Goal: Task Accomplishment & Management: Manage account settings

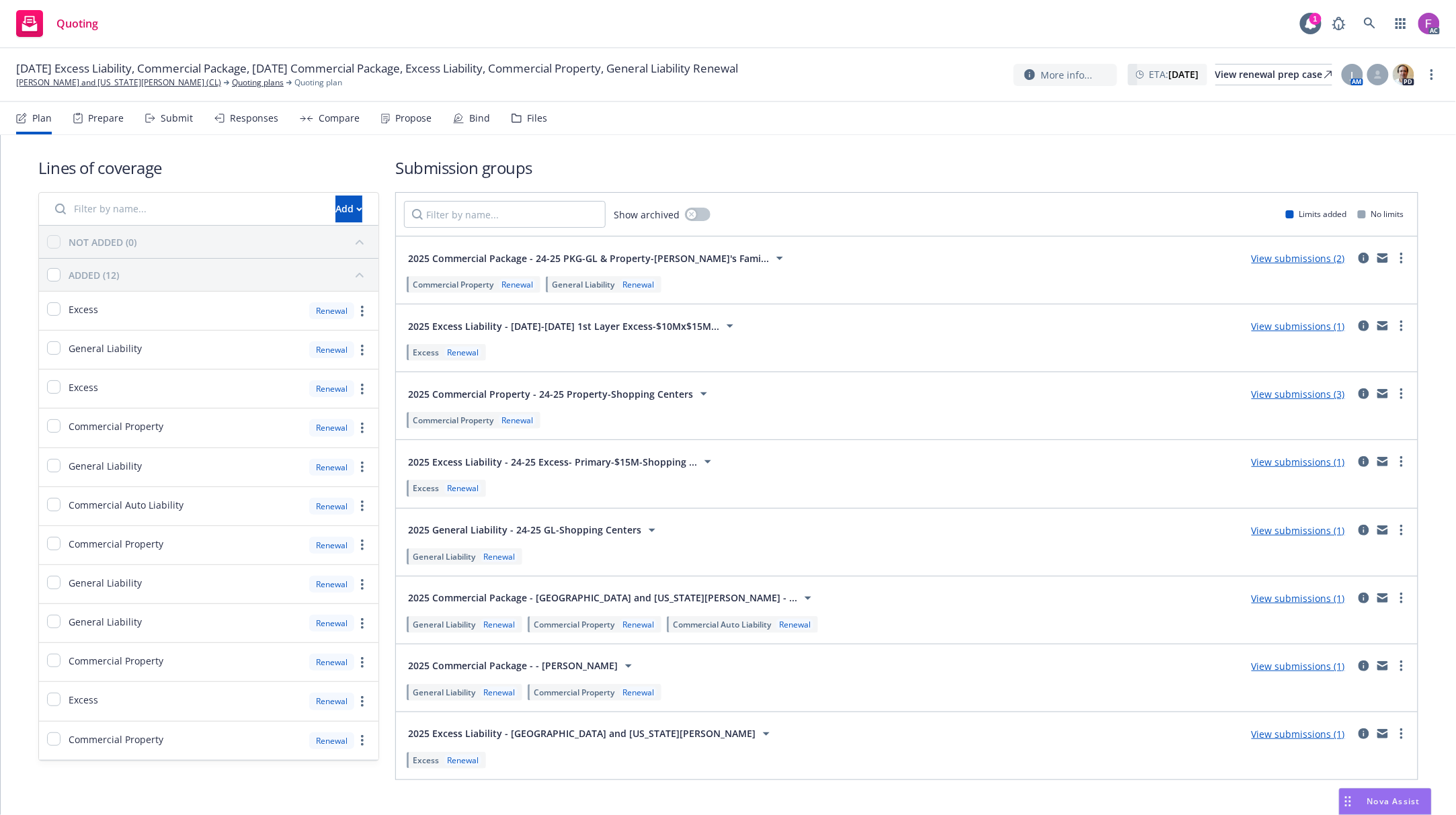
click at [531, 112] on div "Files" at bounding box center [537, 118] width 20 height 10
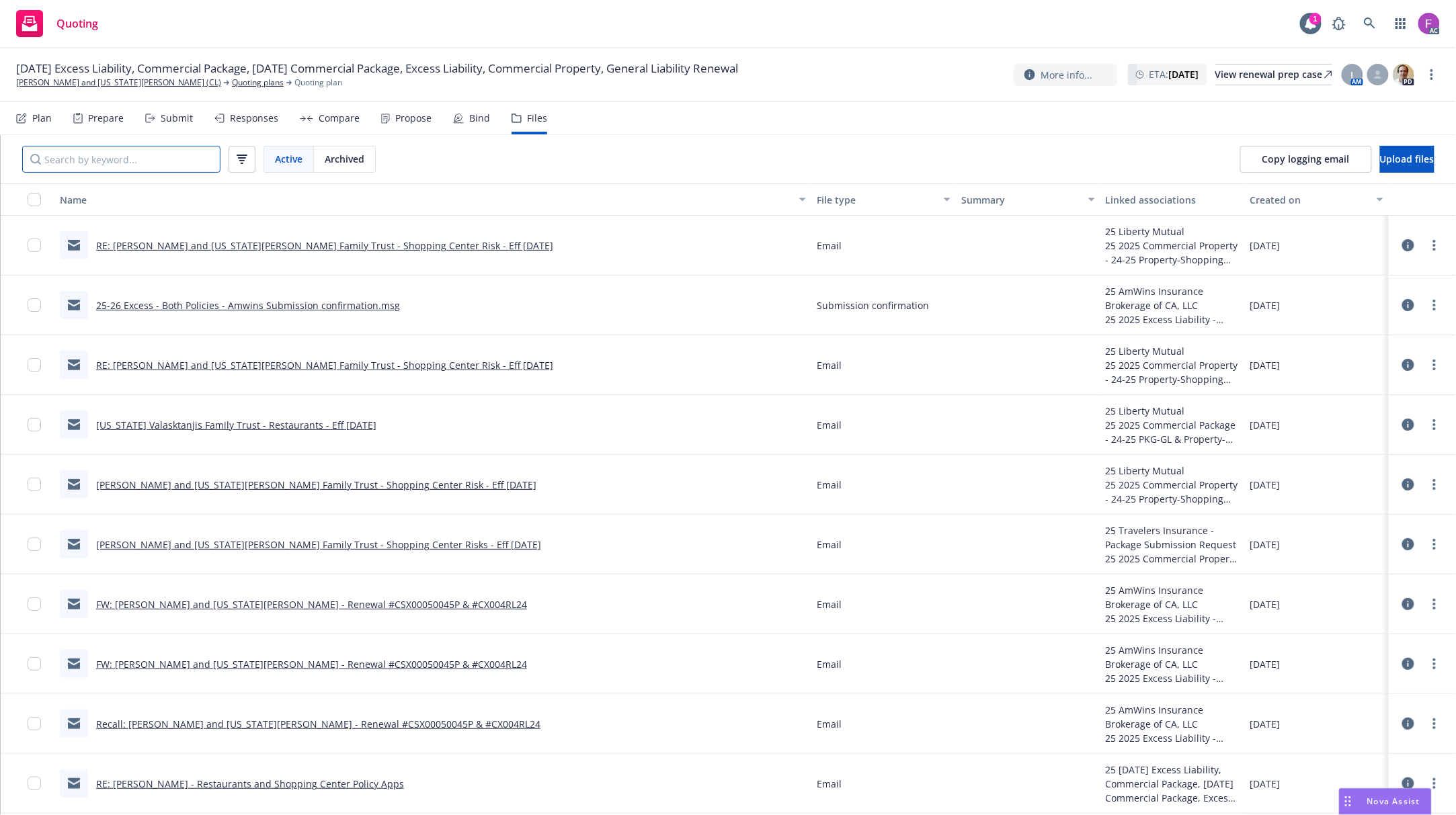
click at [163, 164] on input "Search by keyword..." at bounding box center [121, 158] width 198 height 27
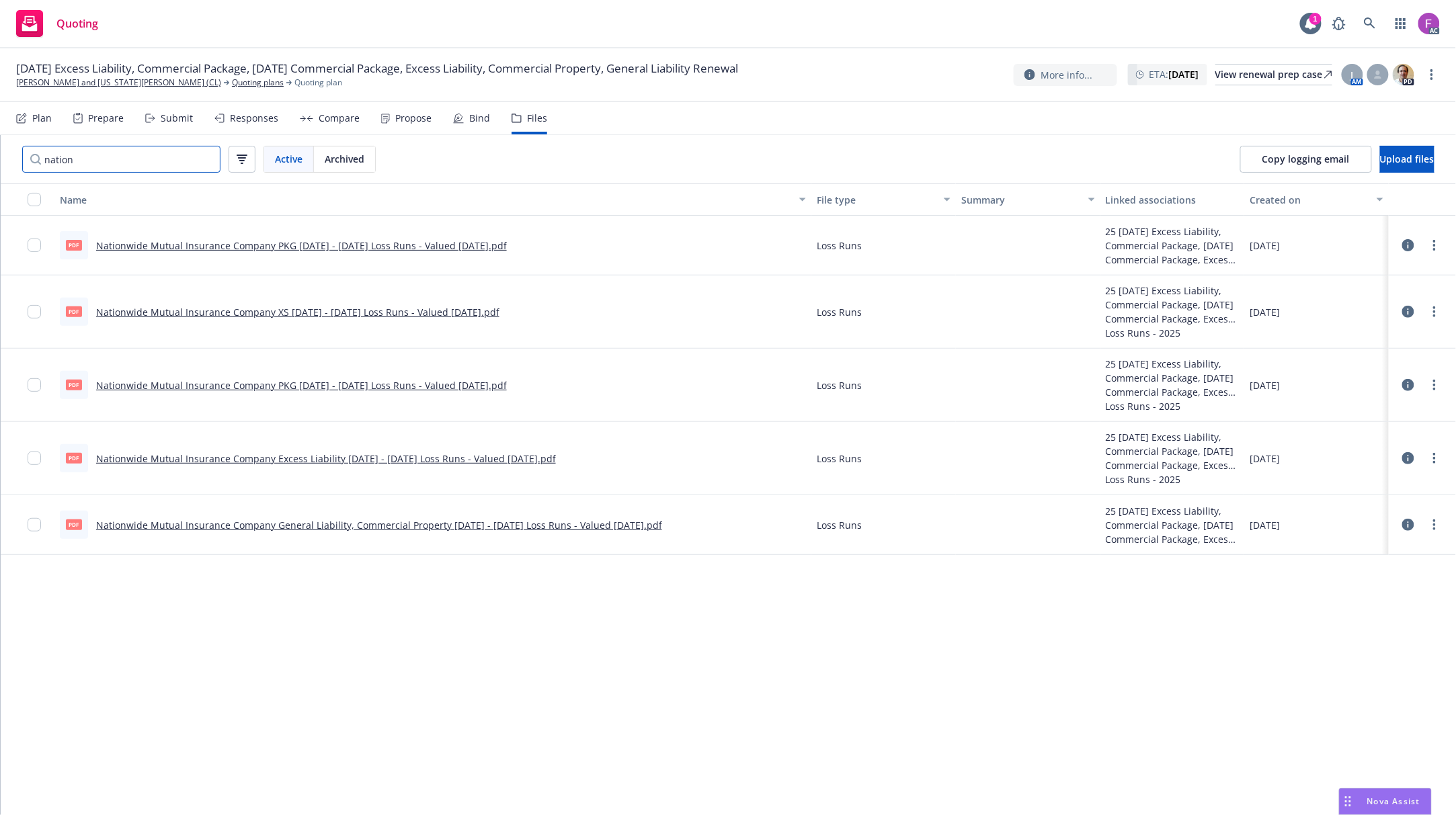
type input "nation"
click at [355, 311] on link "Nationwide Mutual Insurance Company XS [DATE] - [DATE] Loss Runs - Valued [DATE…" at bounding box center [298, 311] width 403 height 13
click at [319, 527] on link "Nationwide Mutual Insurance Company General Liability, Commercial Property [DAT…" at bounding box center [379, 524] width 566 height 13
drag, startPoint x: 1431, startPoint y: 523, endPoint x: 1438, endPoint y: 533, distance: 12.2
click at [1433, 523] on link "more" at bounding box center [1434, 524] width 16 height 16
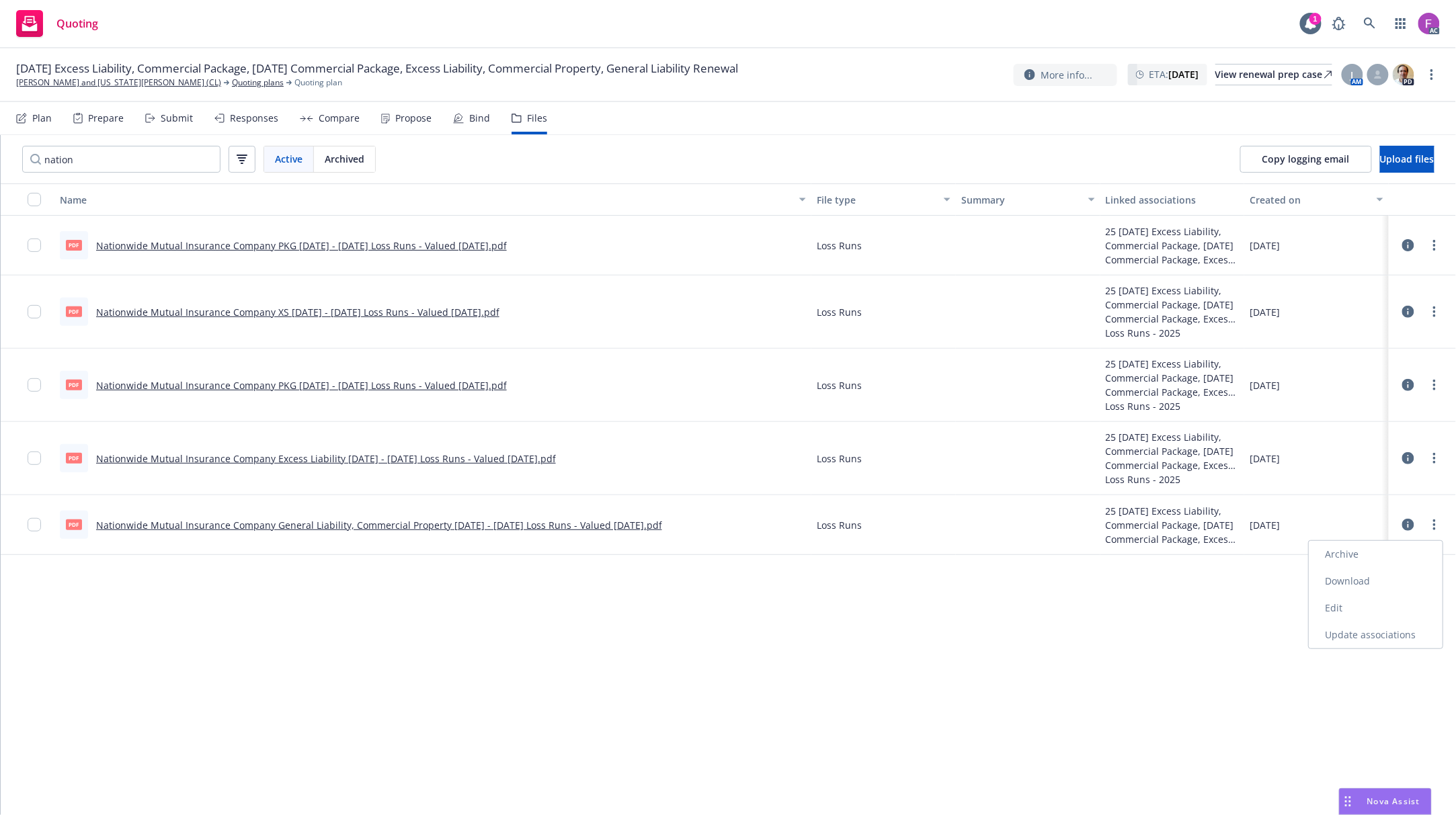
click at [1360, 611] on link "Edit" at bounding box center [1375, 607] width 134 height 27
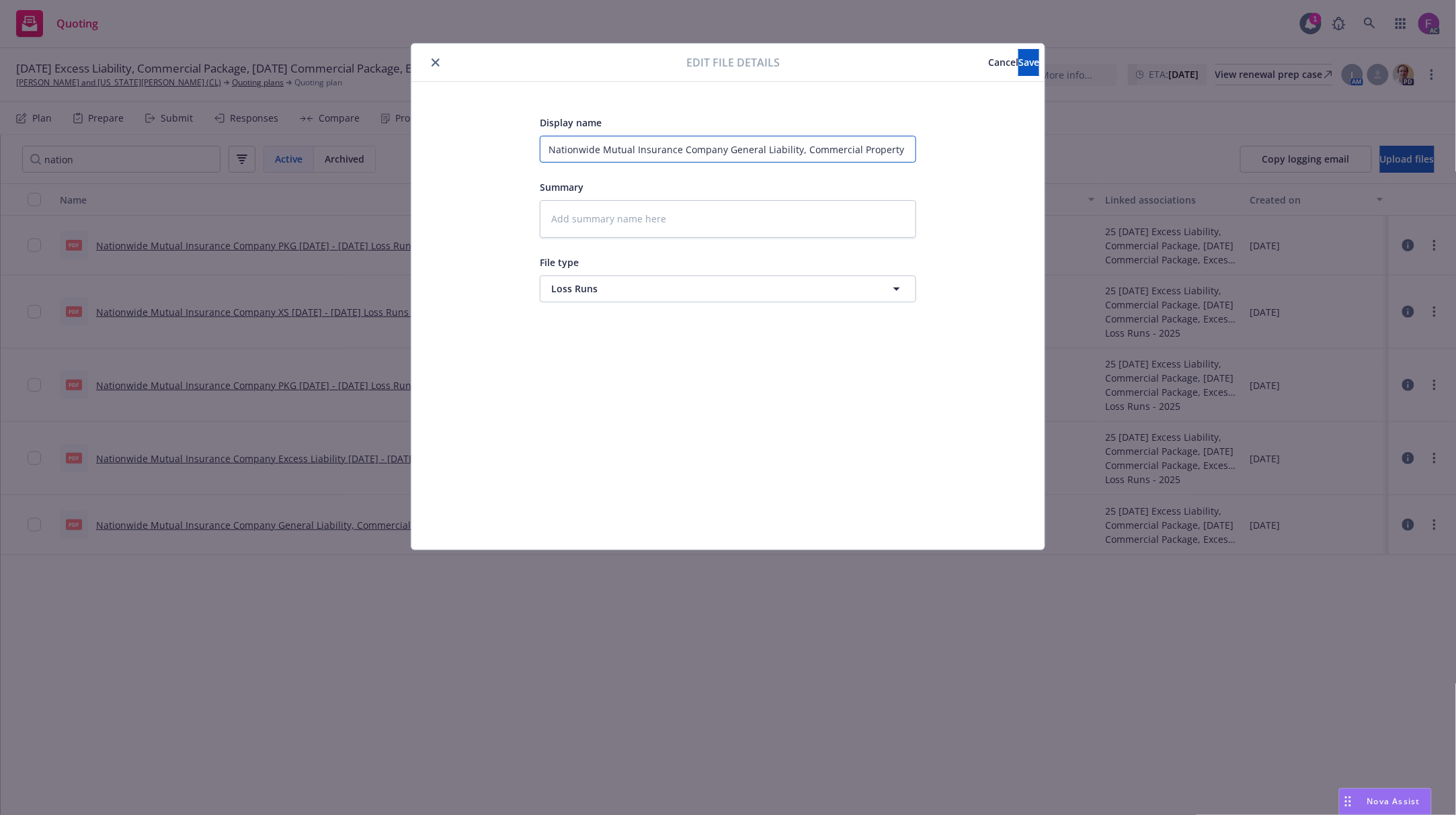
scroll to position [0, 177]
drag, startPoint x: 906, startPoint y: 146, endPoint x: 918, endPoint y: 145, distance: 12.0
click at [918, 145] on div "Display name Nationwide Mutual Insurance Company General Liability, Commercial …" at bounding box center [727, 316] width 579 height 403
click at [785, 148] on input "Nationwide Mutual Insurance Company General Liability, Commercial Property [DAT…" at bounding box center [727, 149] width 377 height 27
click at [771, 145] on input "Nationwide Mutual Insurance Company General Liability, Commercial Property [DAT…" at bounding box center [727, 149] width 377 height 27
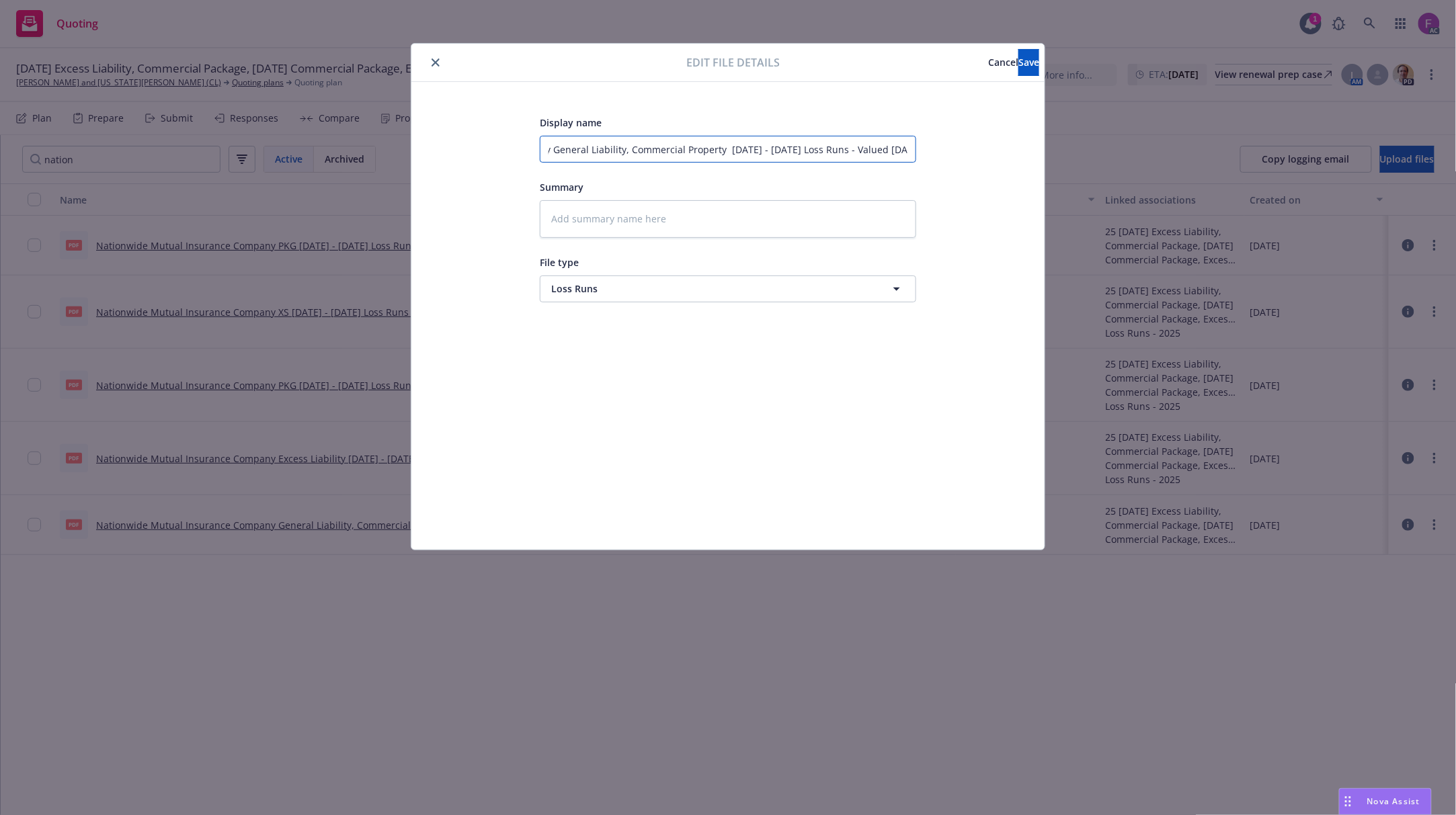
type textarea "x"
type input "Nationwide Mutual Insurance Company General Liability, Commercial Property 2023…"
type textarea "x"
type input "Nationwide Mutual Insurance Company General Liability, Commercial Property [DAT…"
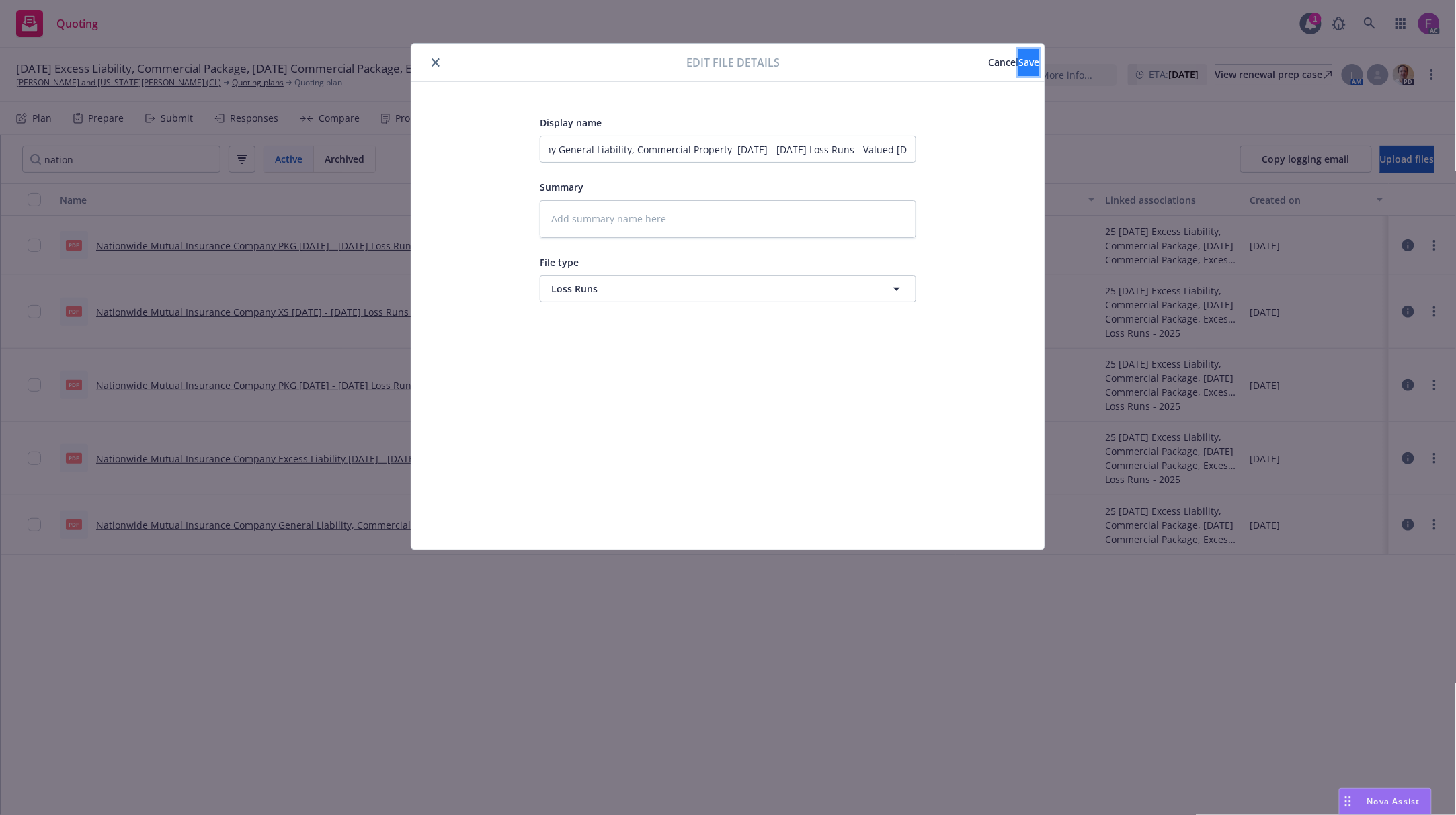
click at [1018, 55] on button "Save" at bounding box center [1028, 62] width 21 height 27
type textarea "x"
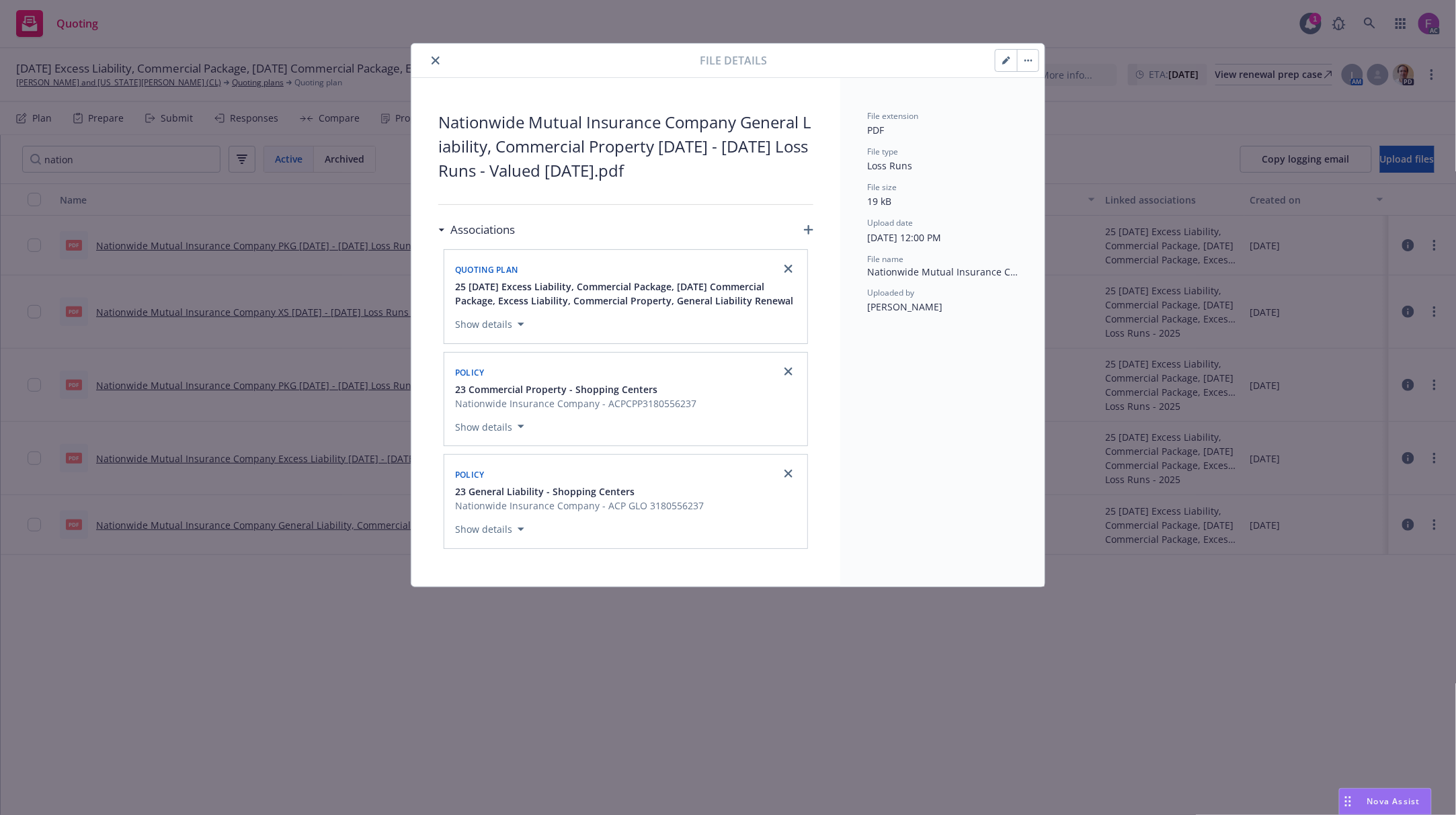
click at [439, 55] on button "close" at bounding box center [435, 61] width 16 height 16
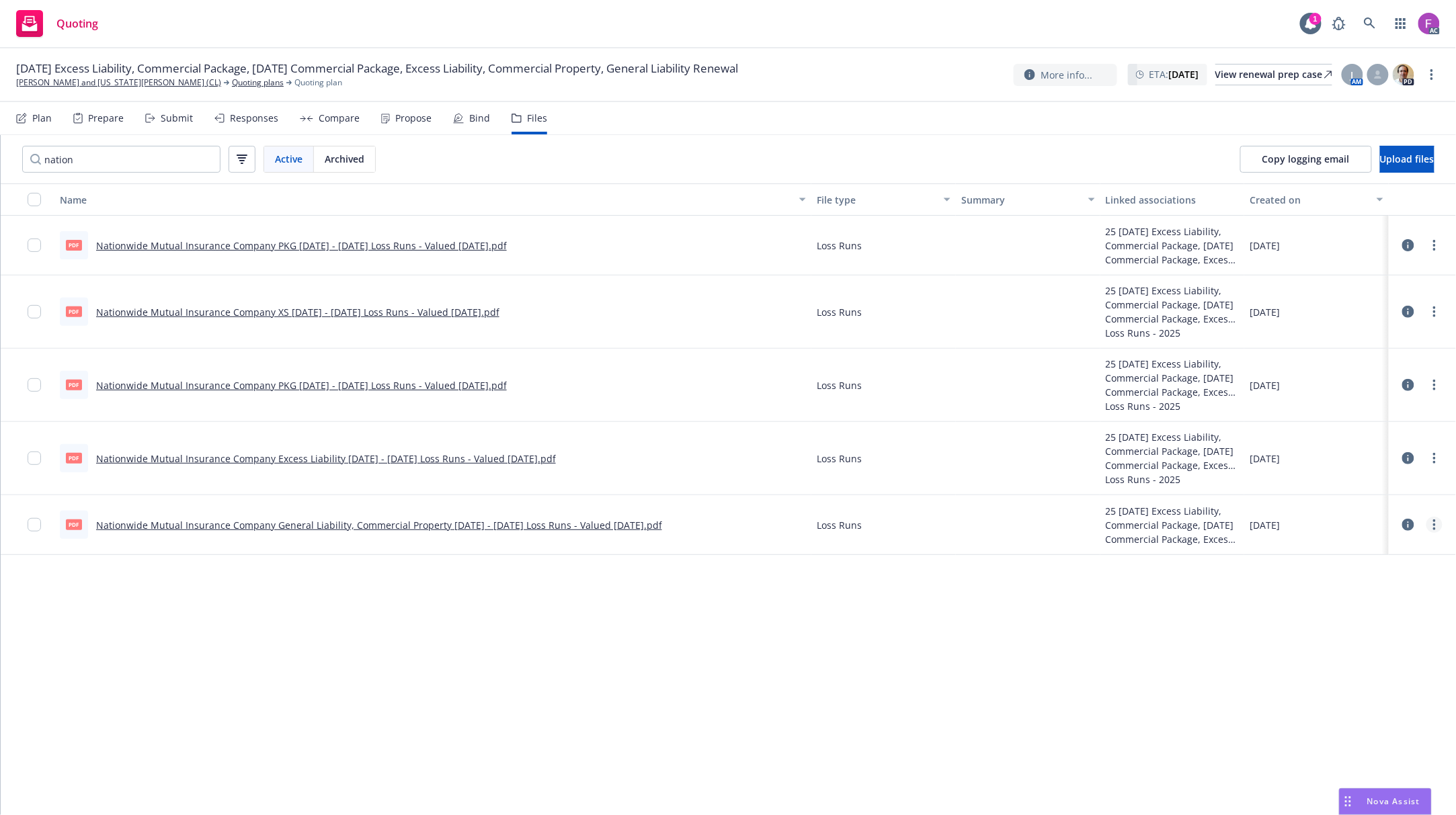
click at [1435, 526] on circle "more" at bounding box center [1433, 524] width 3 height 3
click at [1354, 578] on link "Download" at bounding box center [1375, 581] width 134 height 27
